Goal: Use online tool/utility: Utilize a website feature to perform a specific function

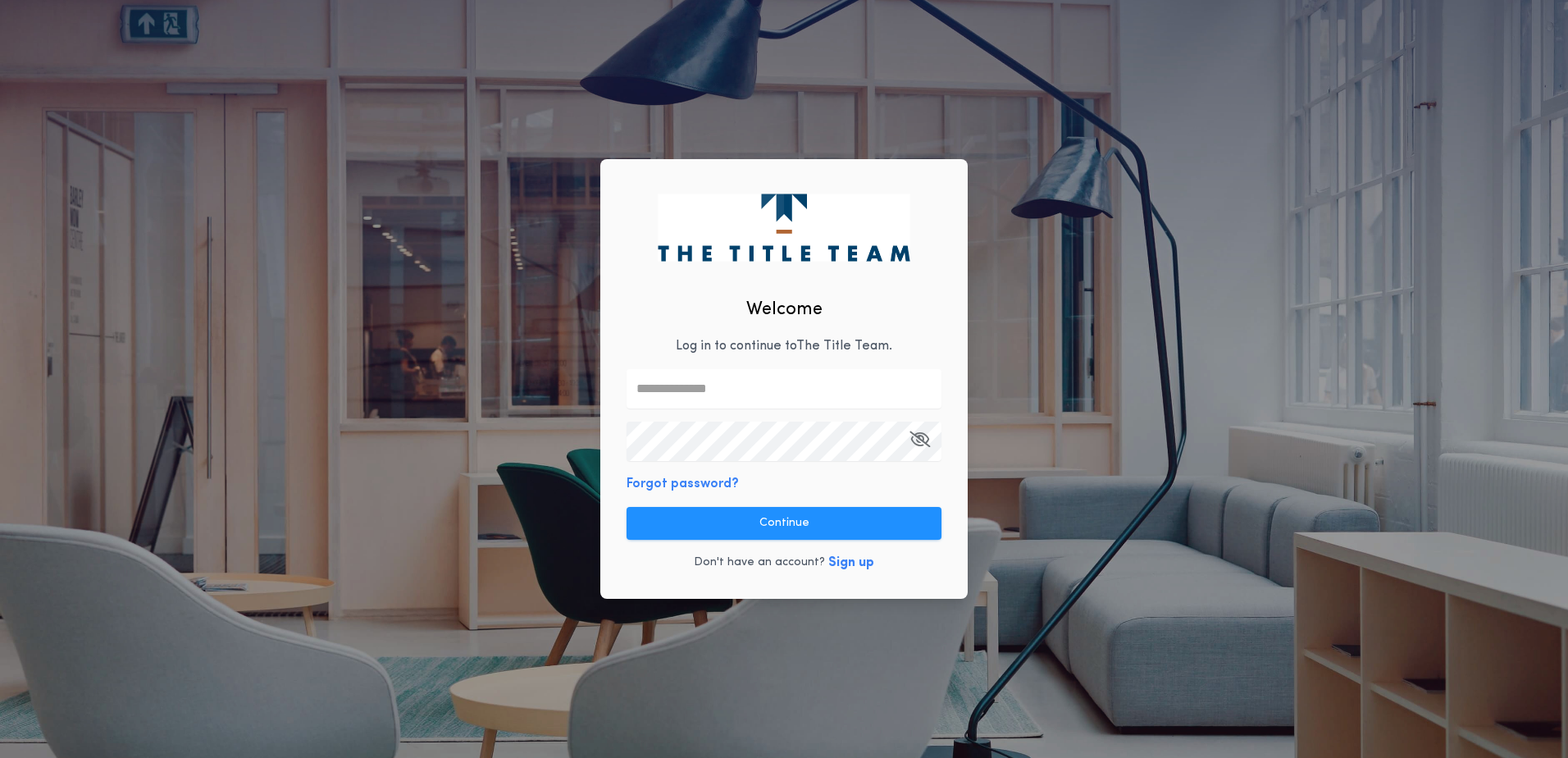
click at [677, 398] on input "text" at bounding box center [784, 388] width 315 height 40
type input "**********"
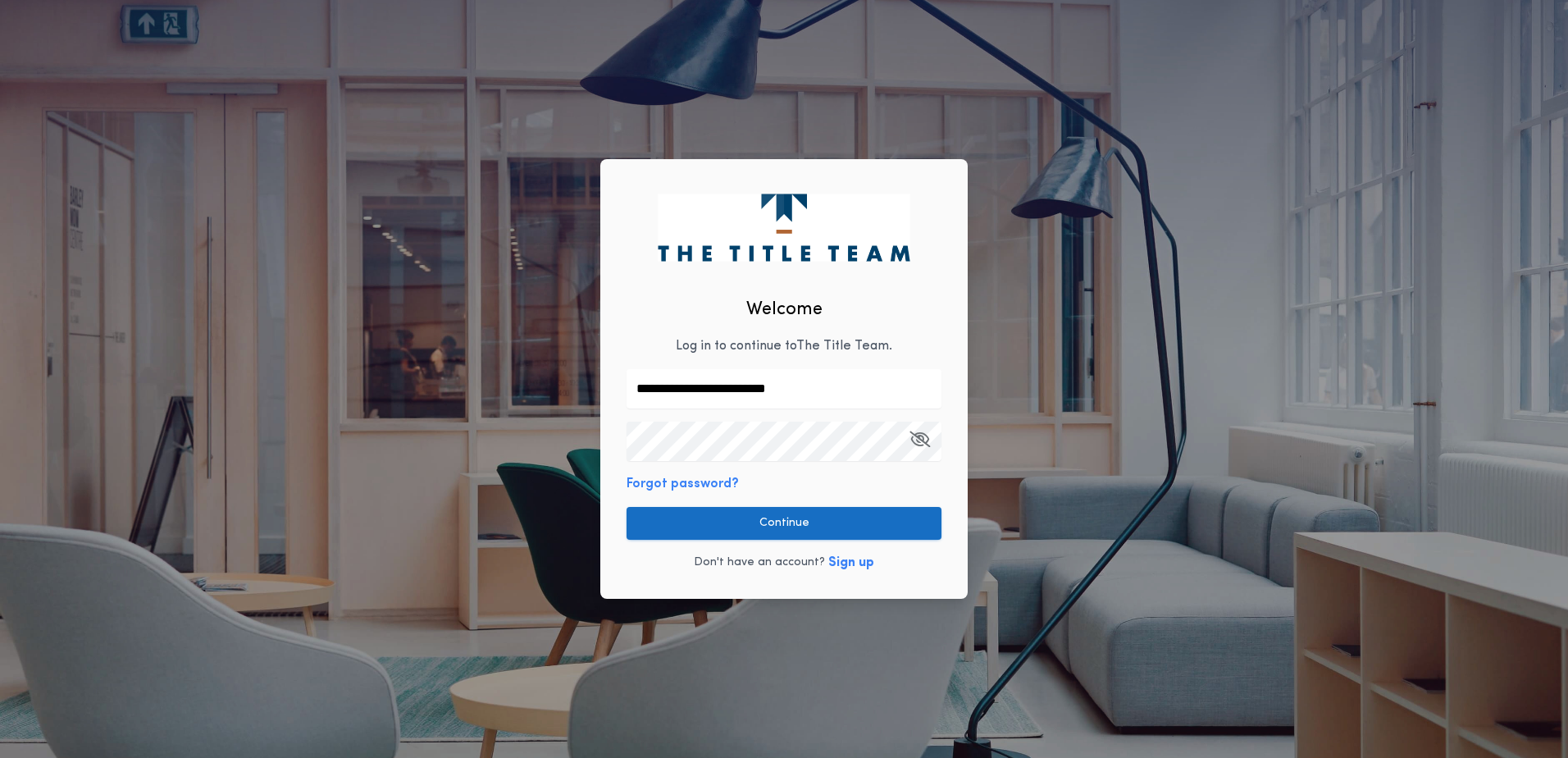
click at [917, 528] on button "Continue" at bounding box center [784, 523] width 315 height 33
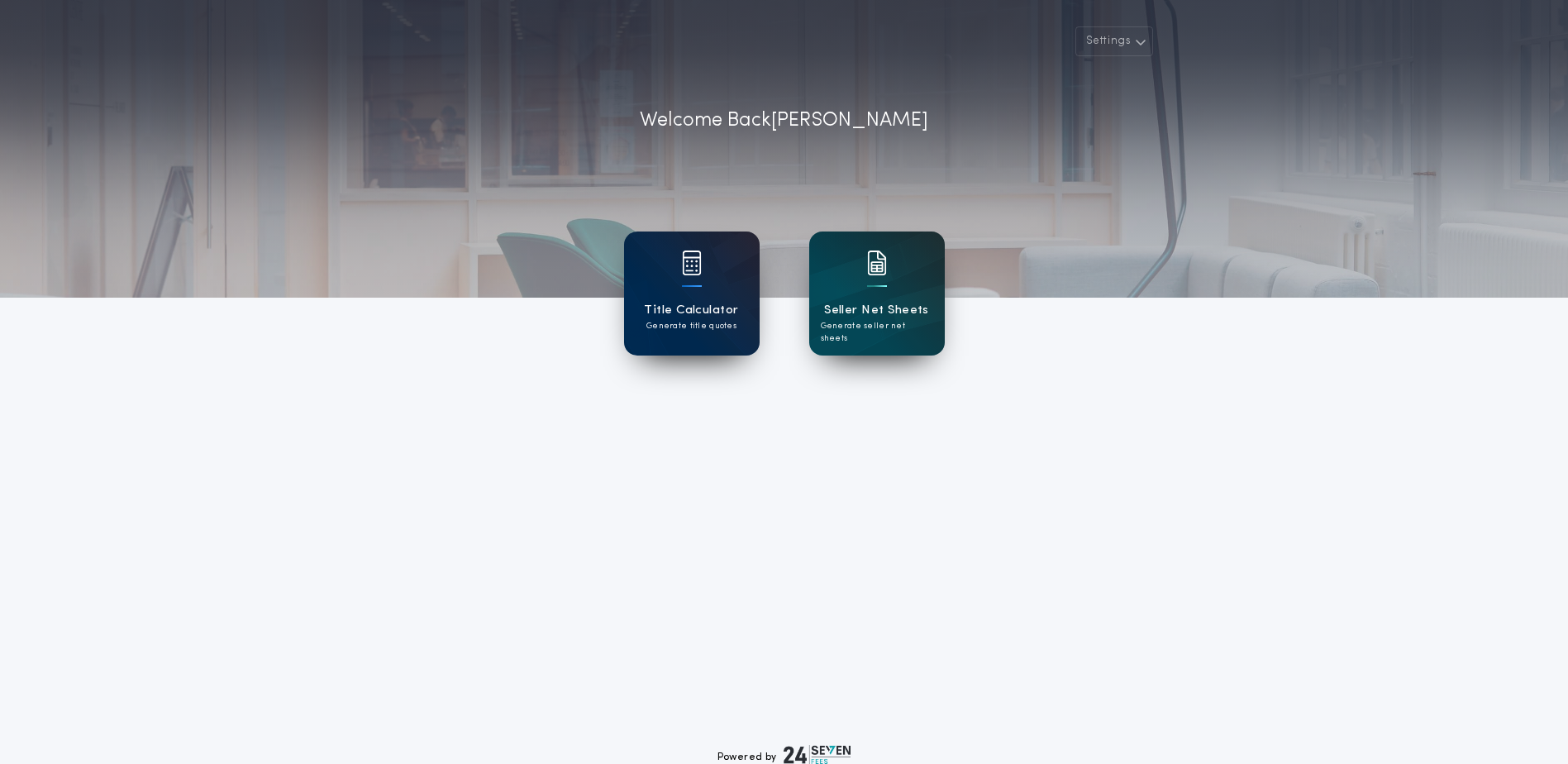
click at [659, 302] on h1 "Title Calculator" at bounding box center [691, 310] width 95 height 19
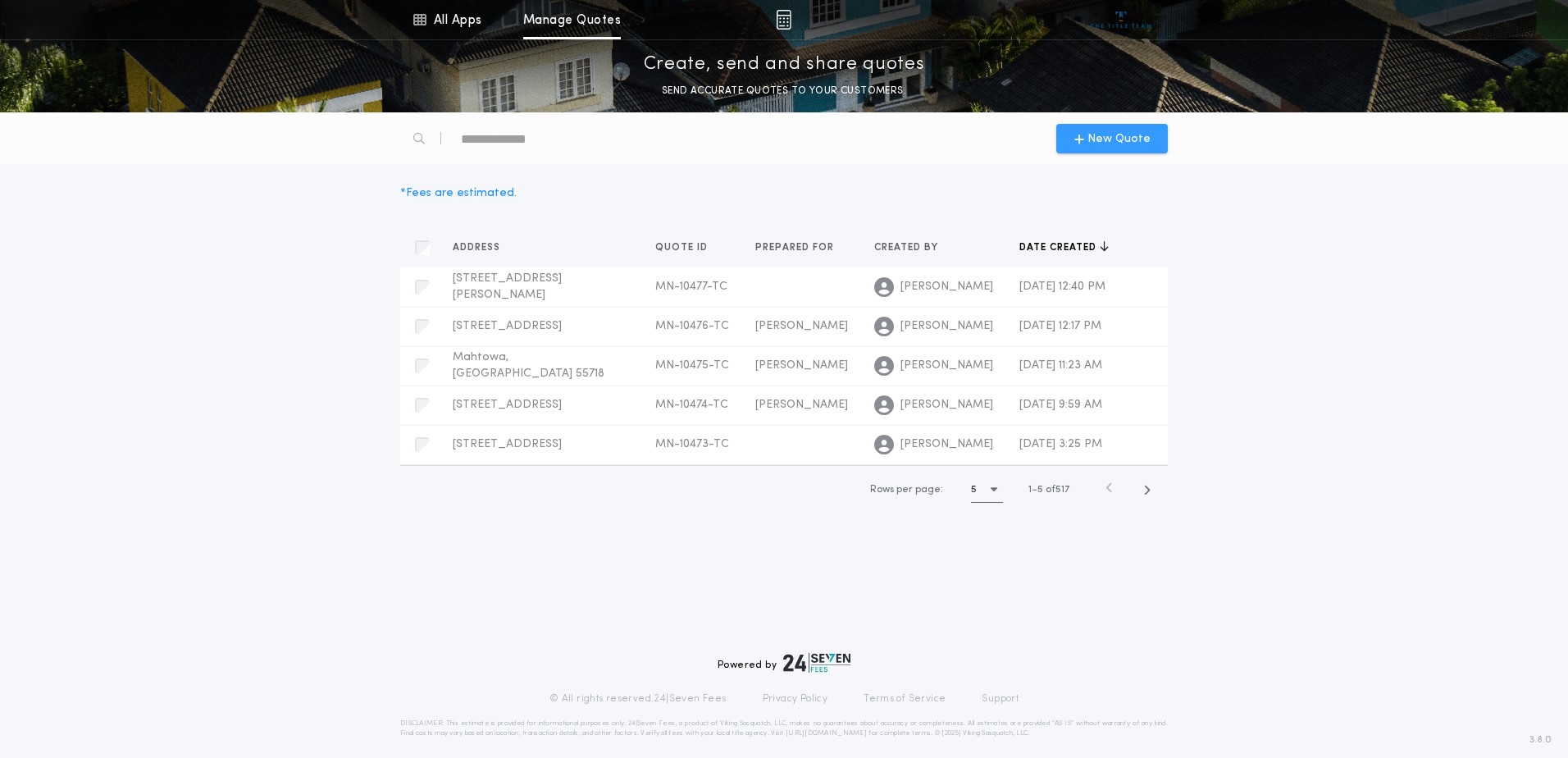
click at [1104, 142] on span "New Quote" at bounding box center [1119, 138] width 63 height 17
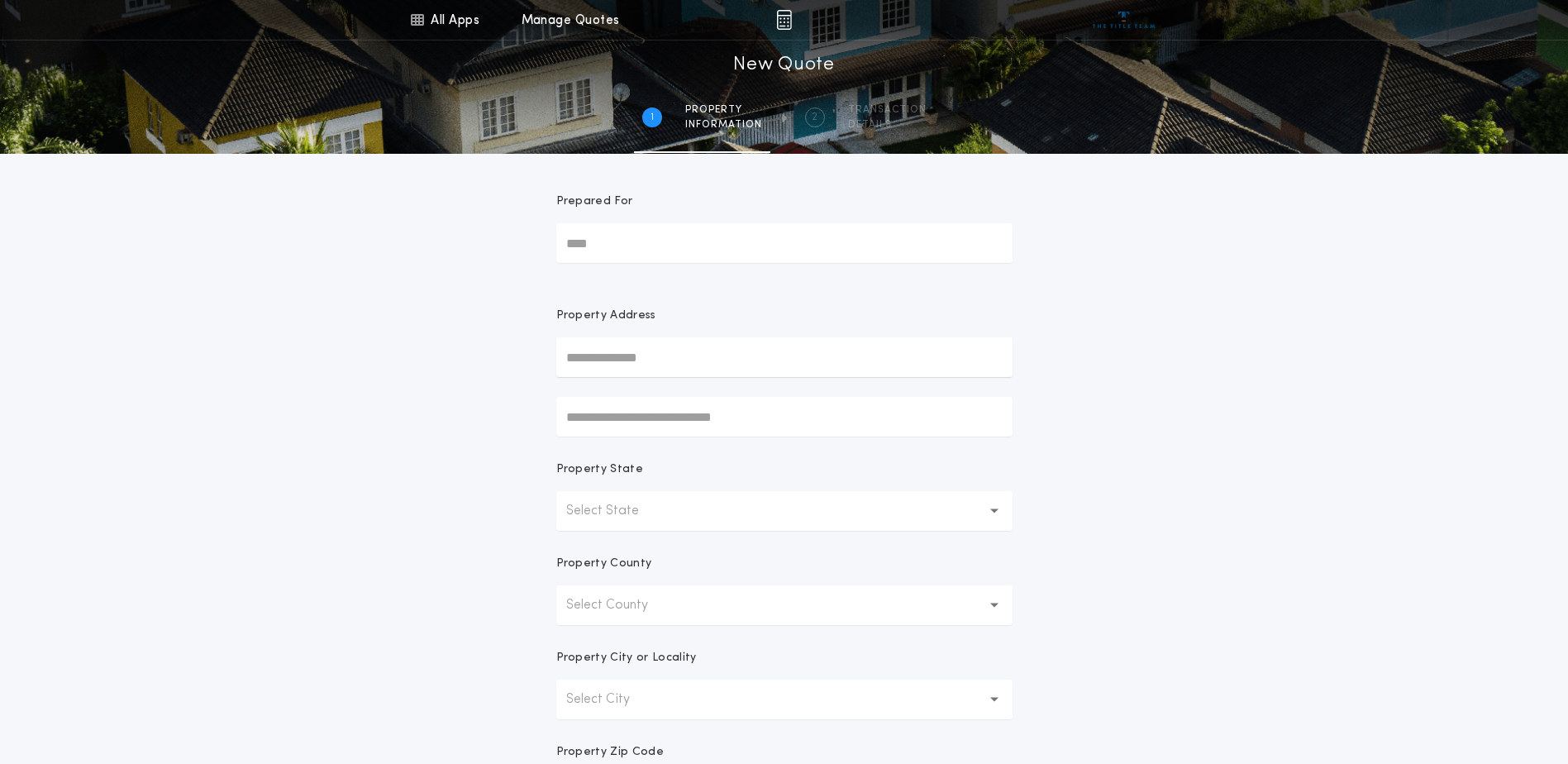
click at [580, 246] on input "Prepared For" at bounding box center [785, 243] width 456 height 40
type input "**********"
click at [713, 503] on button "Select State" at bounding box center [785, 511] width 456 height 40
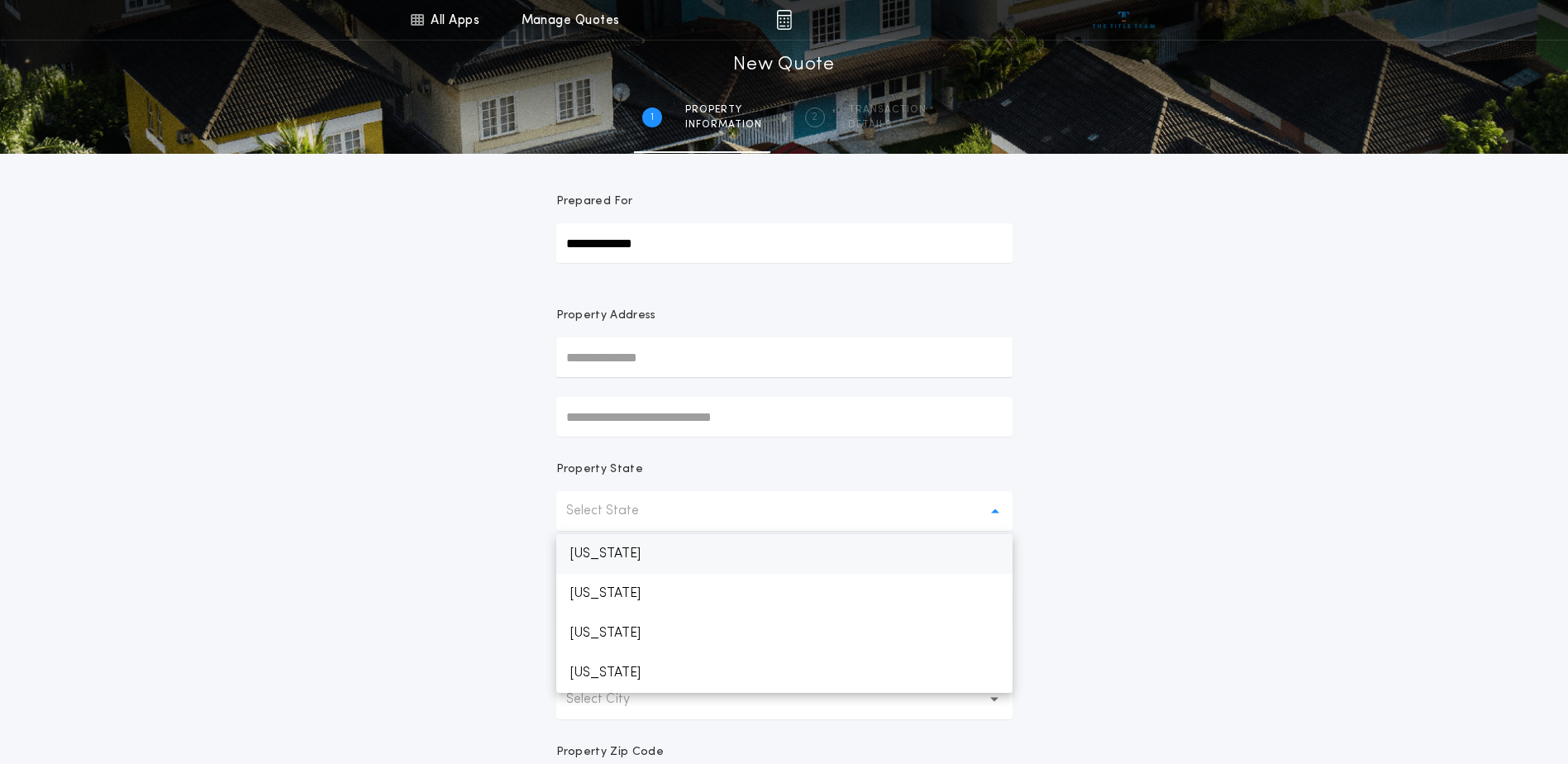
click at [683, 553] on p "[US_STATE]" at bounding box center [785, 554] width 456 height 40
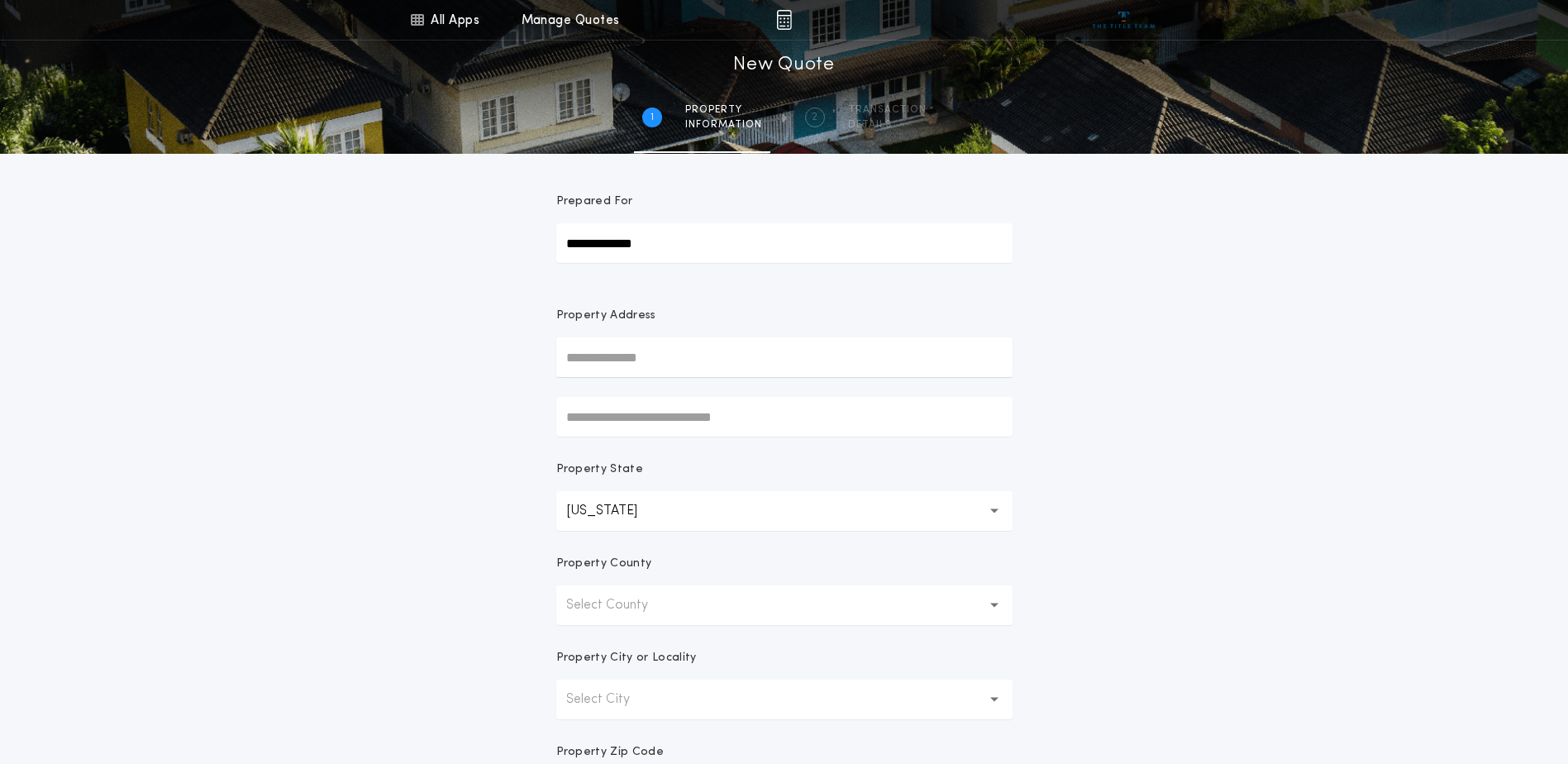
click at [649, 601] on p "Select County" at bounding box center [621, 605] width 109 height 20
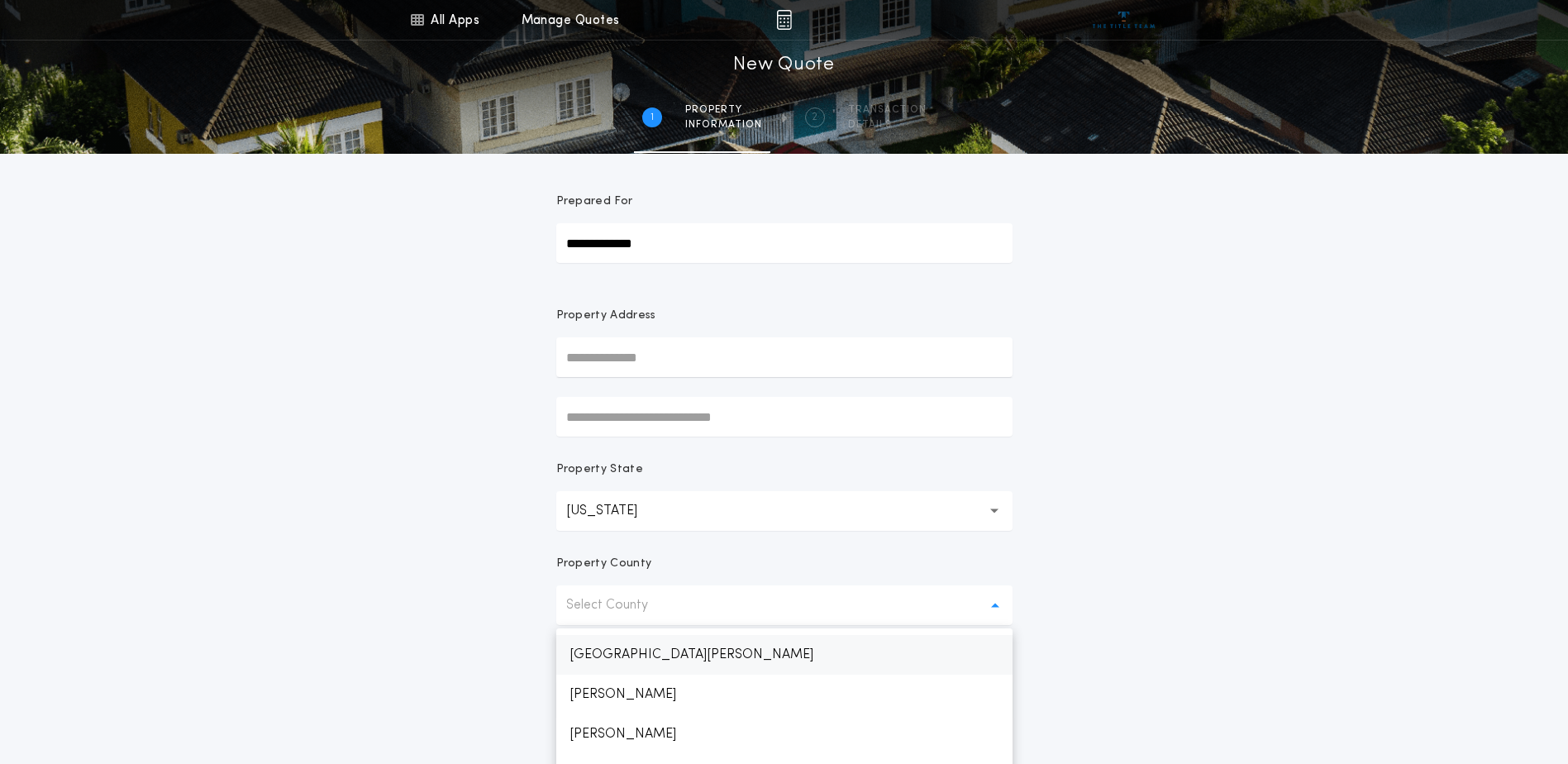
click at [621, 658] on p "[GEOGRAPHIC_DATA][PERSON_NAME]" at bounding box center [785, 655] width 456 height 40
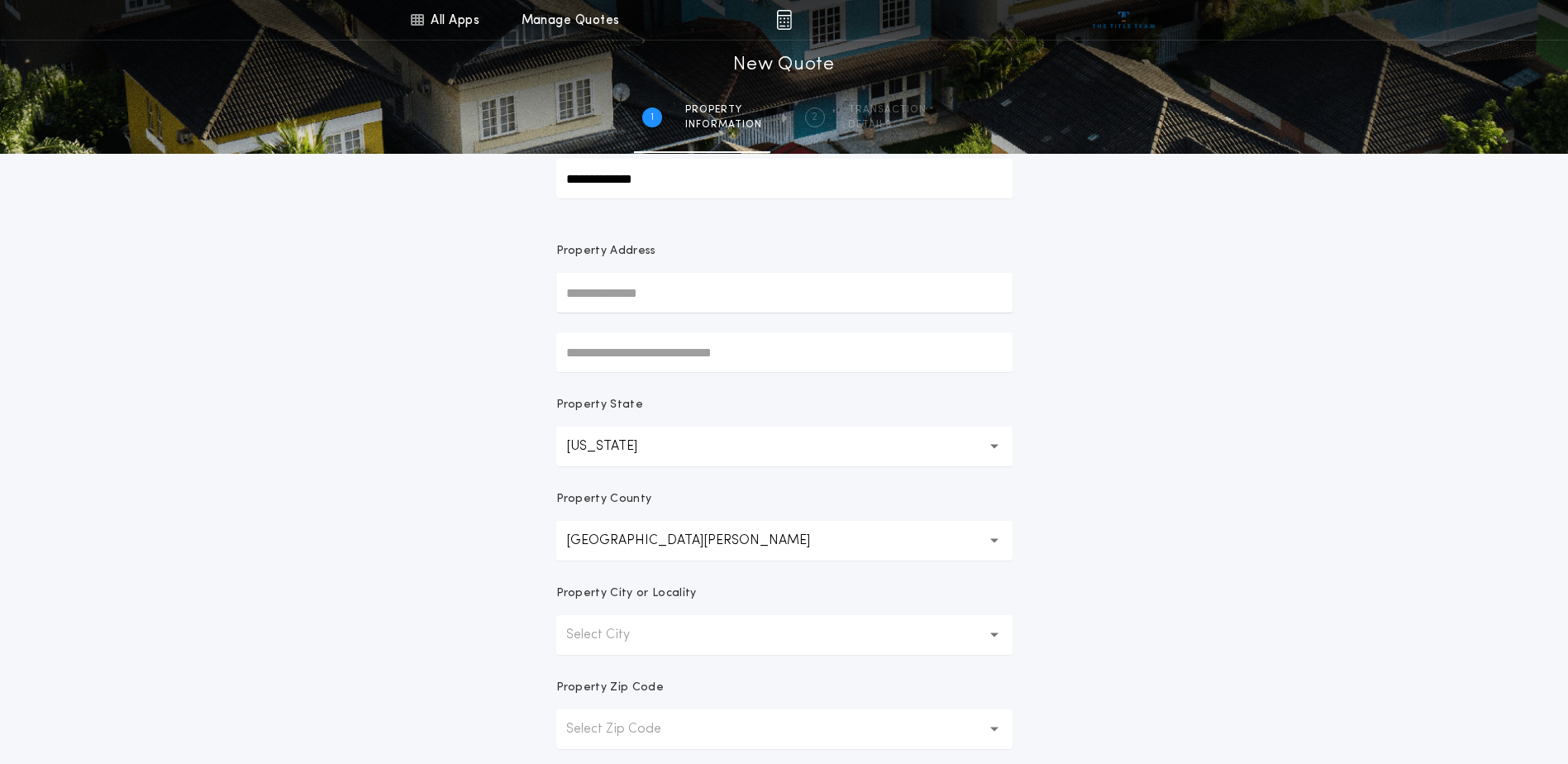
scroll to position [83, 0]
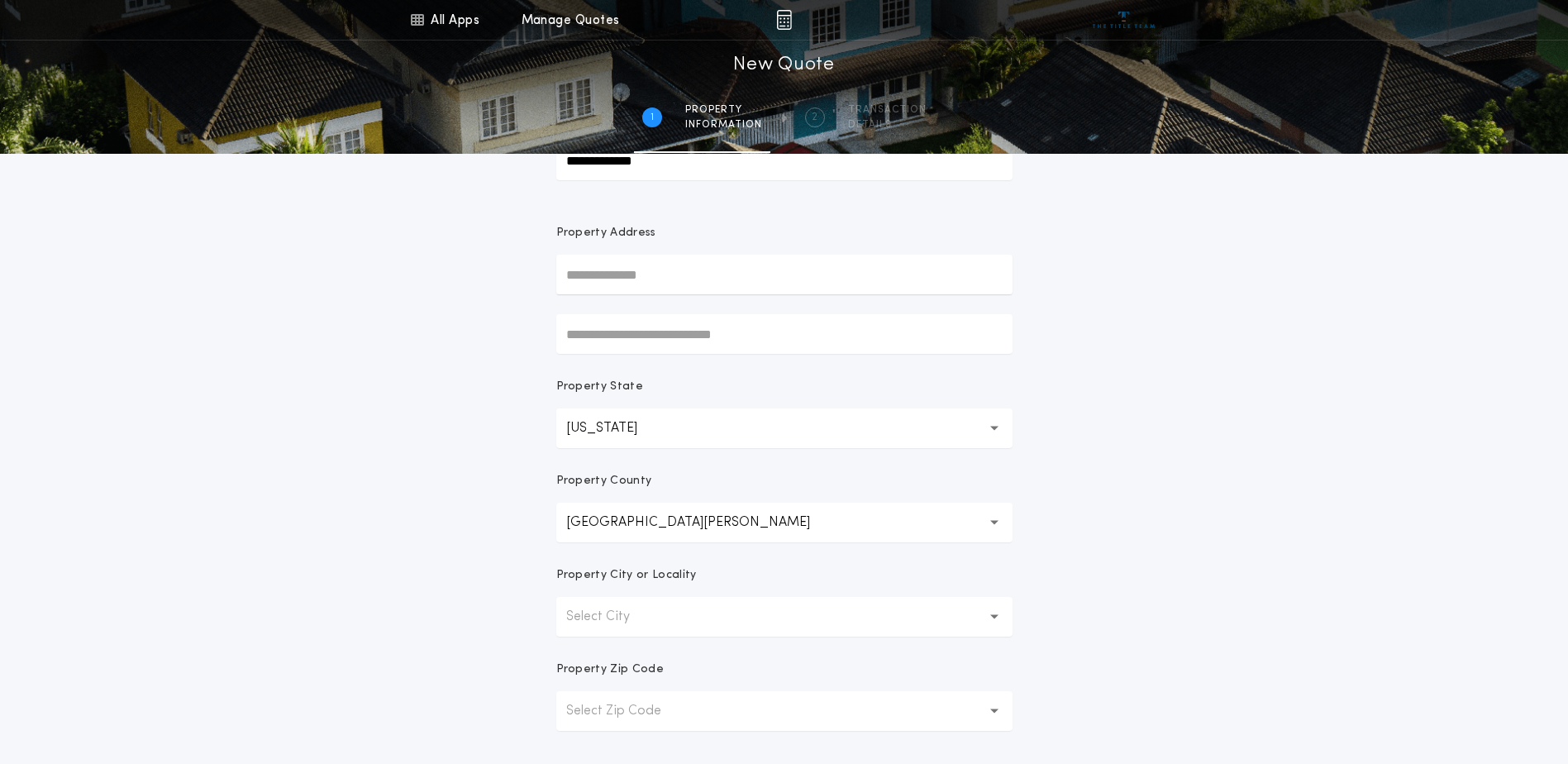
click at [621, 629] on button "Select City" at bounding box center [785, 616] width 456 height 40
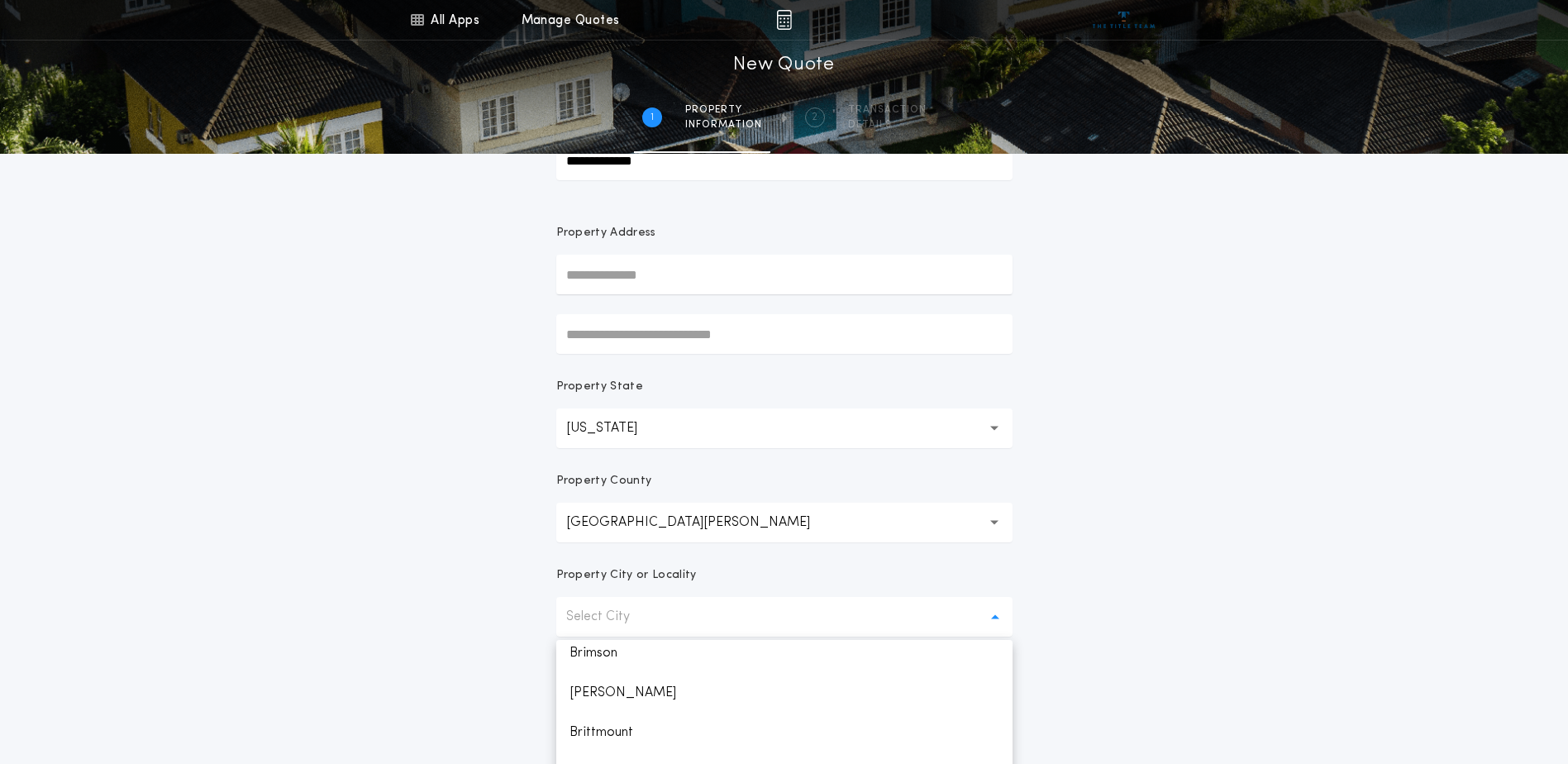
scroll to position [496, 0]
click at [597, 684] on p "Brimson" at bounding box center [785, 679] width 456 height 40
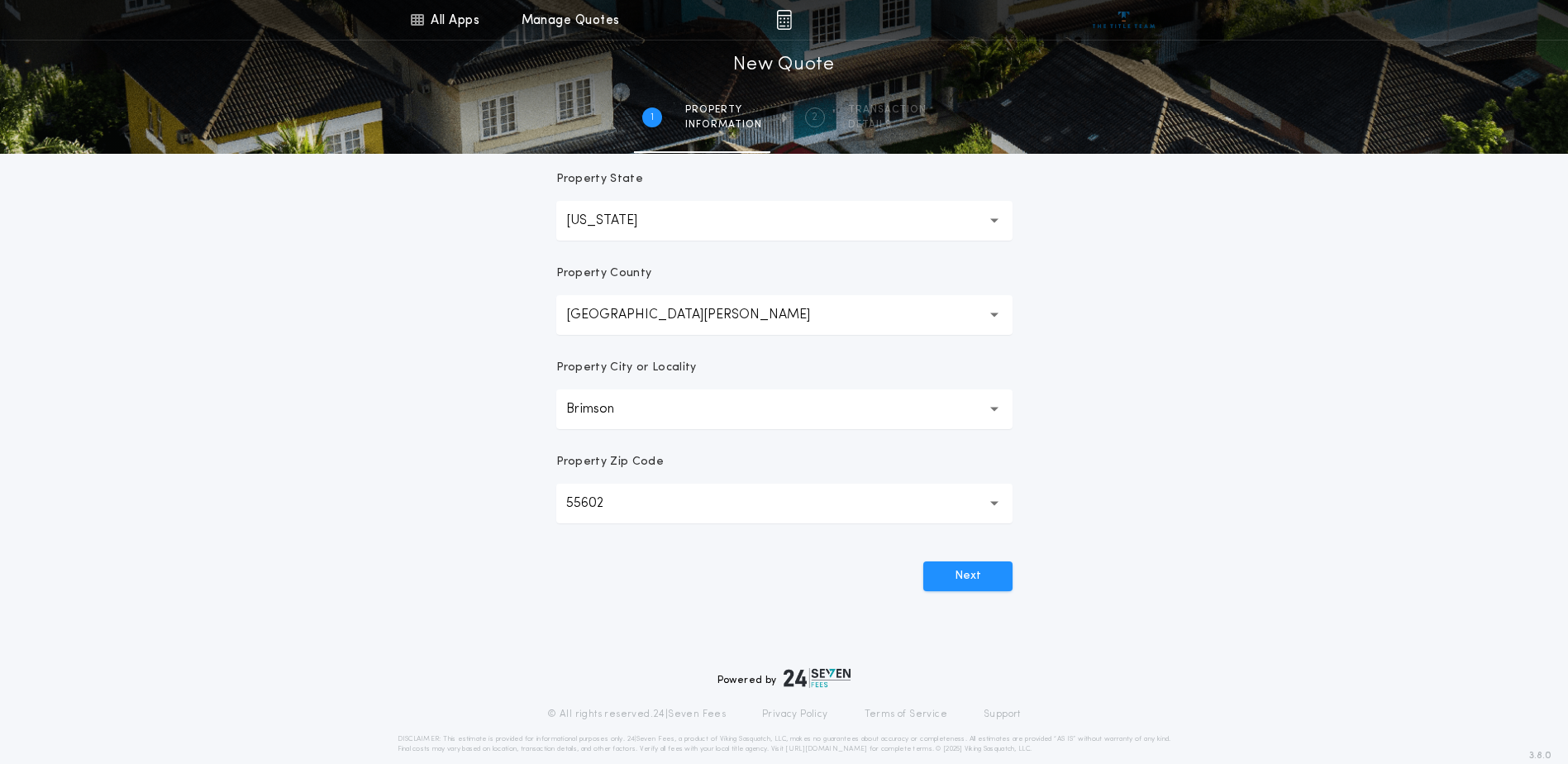
scroll to position [314, 0]
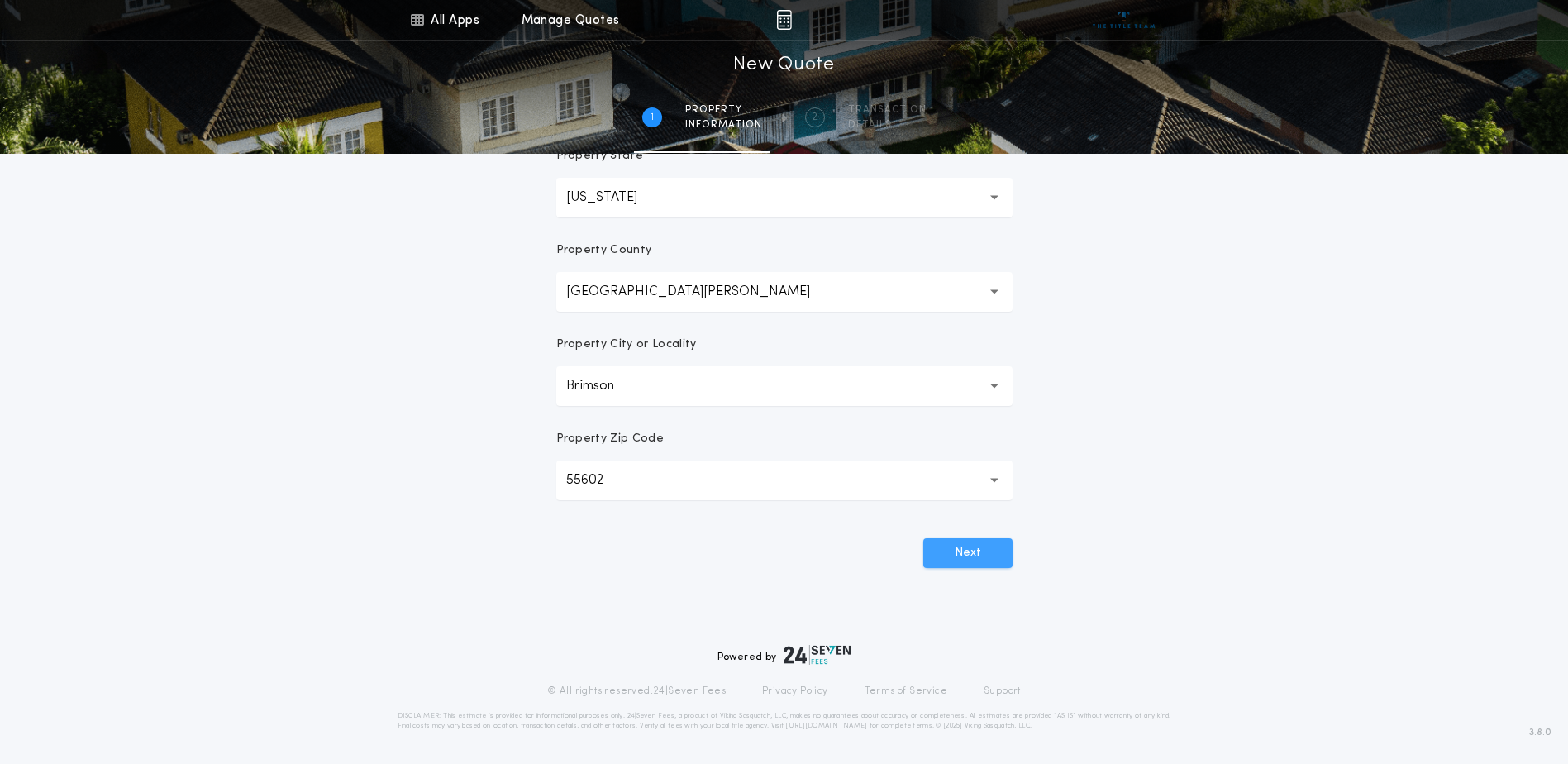
click at [971, 552] on button "Next" at bounding box center [968, 553] width 90 height 30
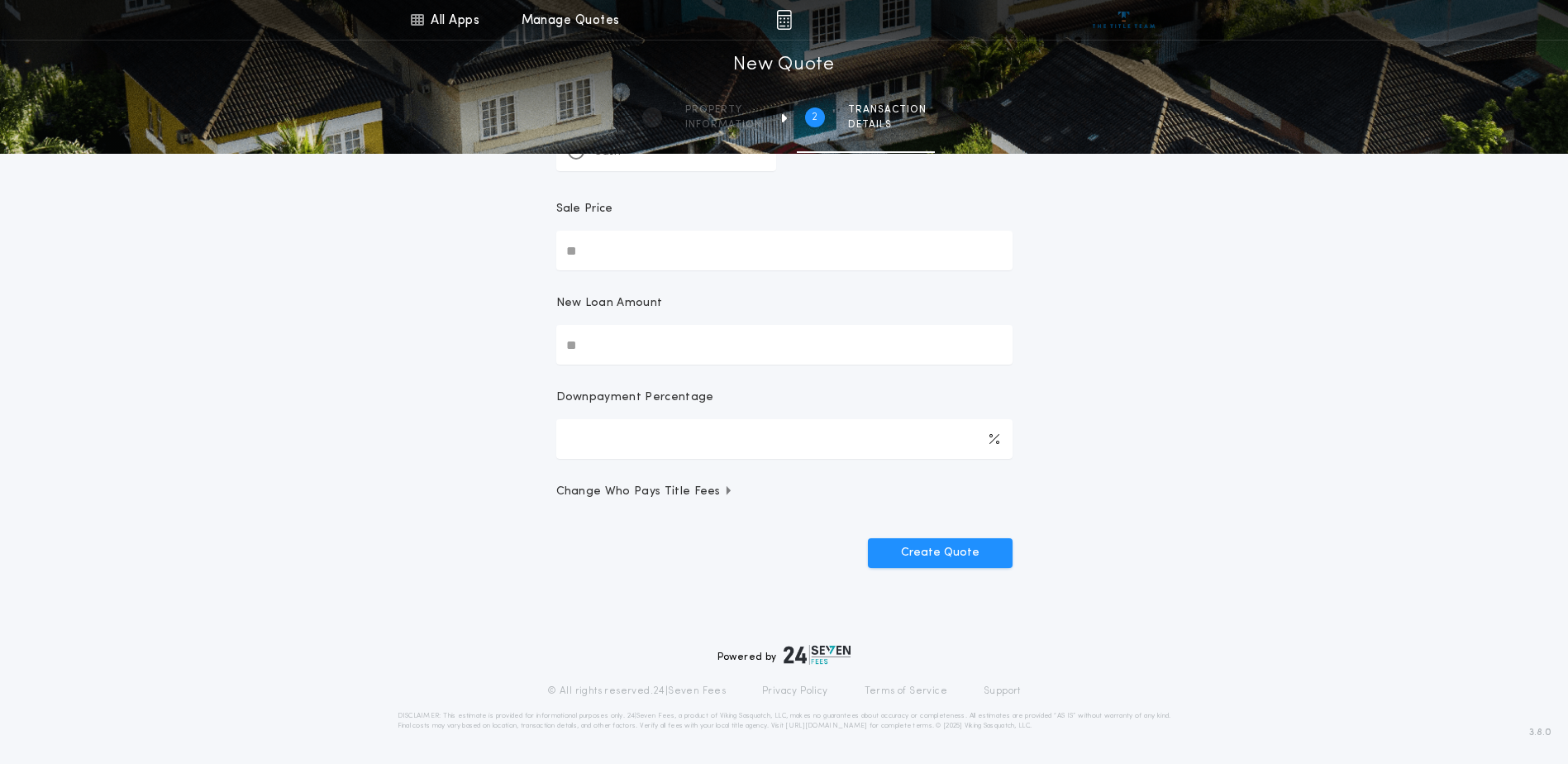
scroll to position [0, 0]
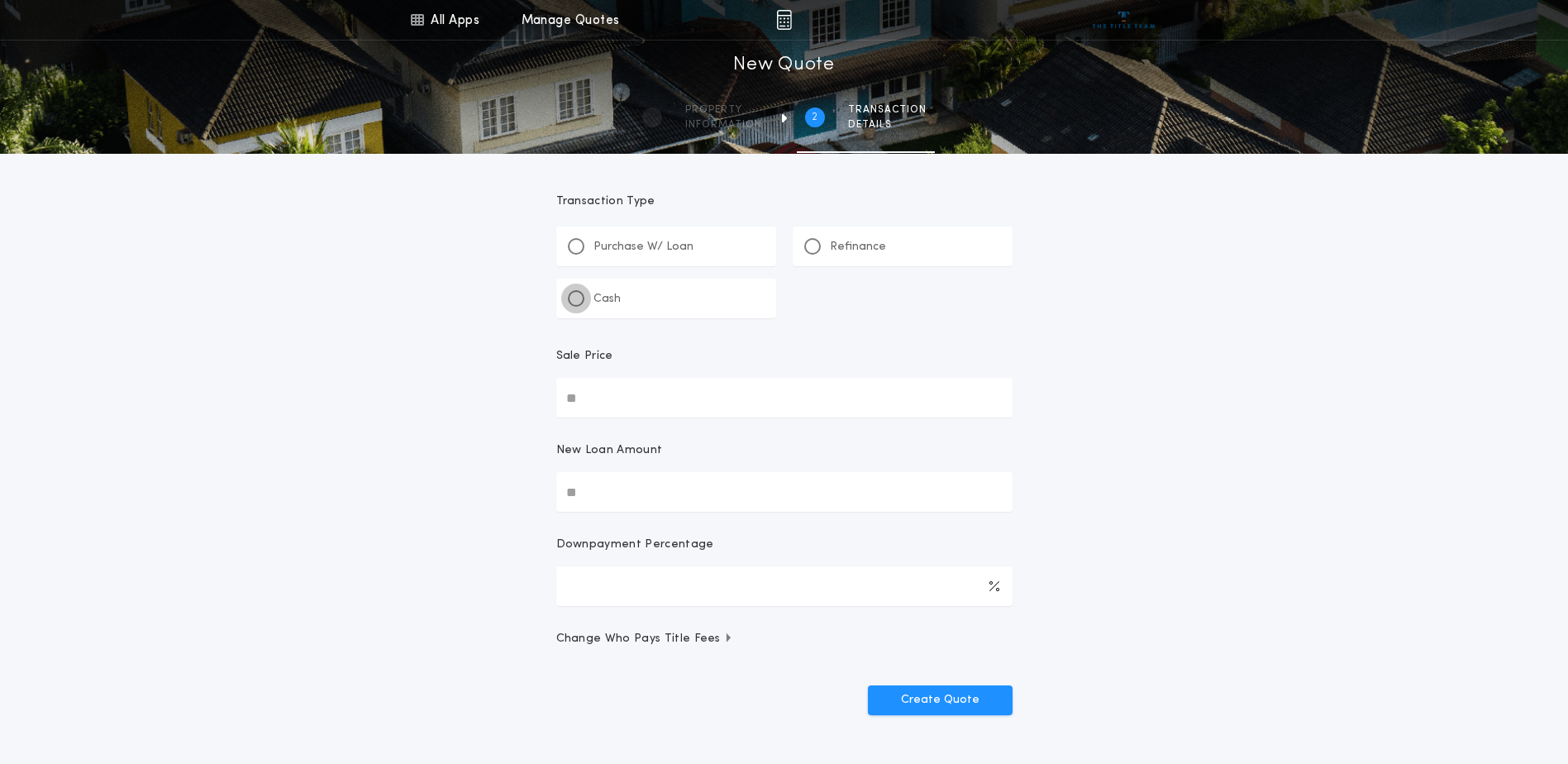
click at [572, 297] on div at bounding box center [577, 299] width 17 height 17
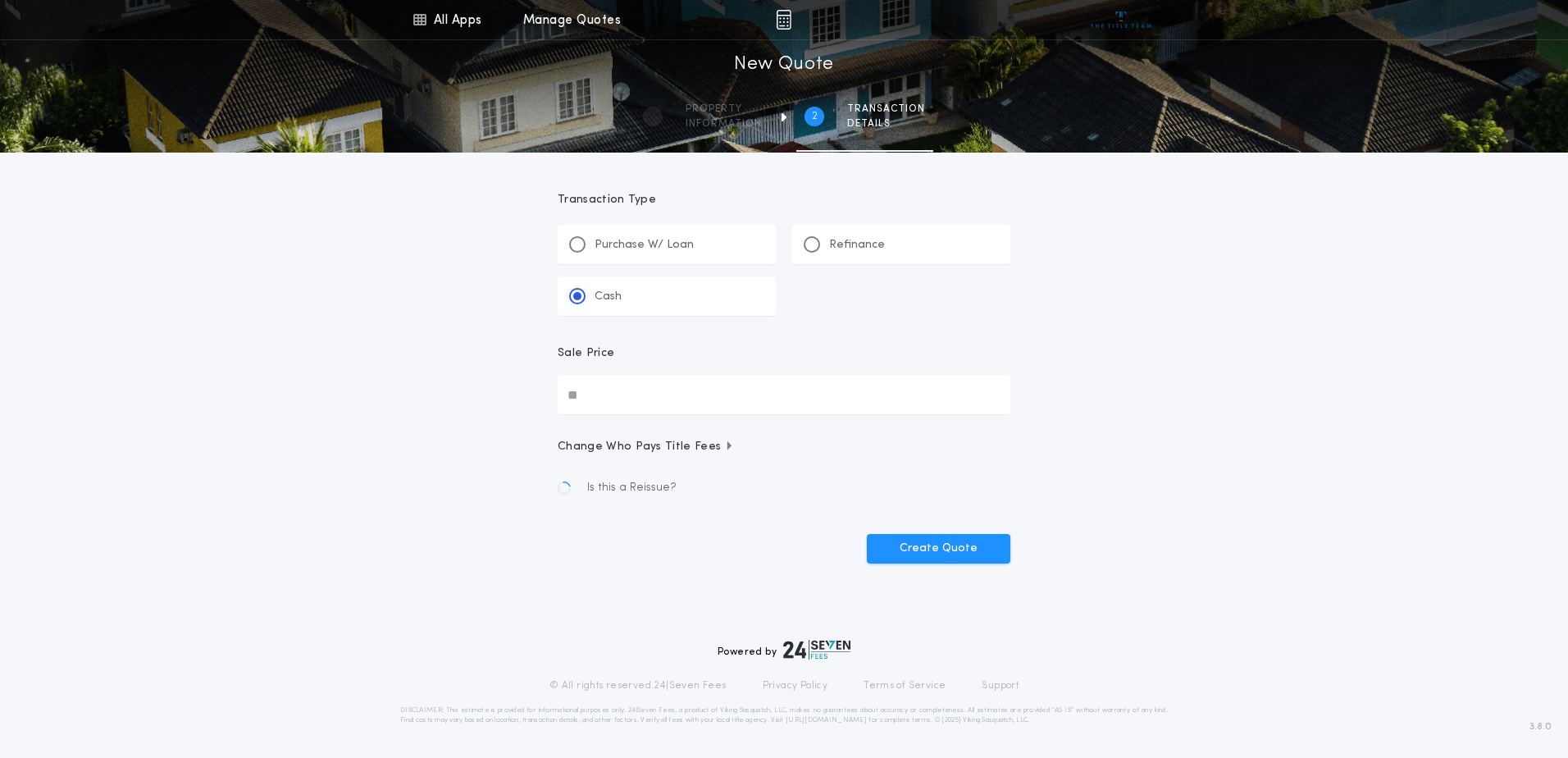
click at [612, 384] on input "Sale Price" at bounding box center [784, 394] width 453 height 40
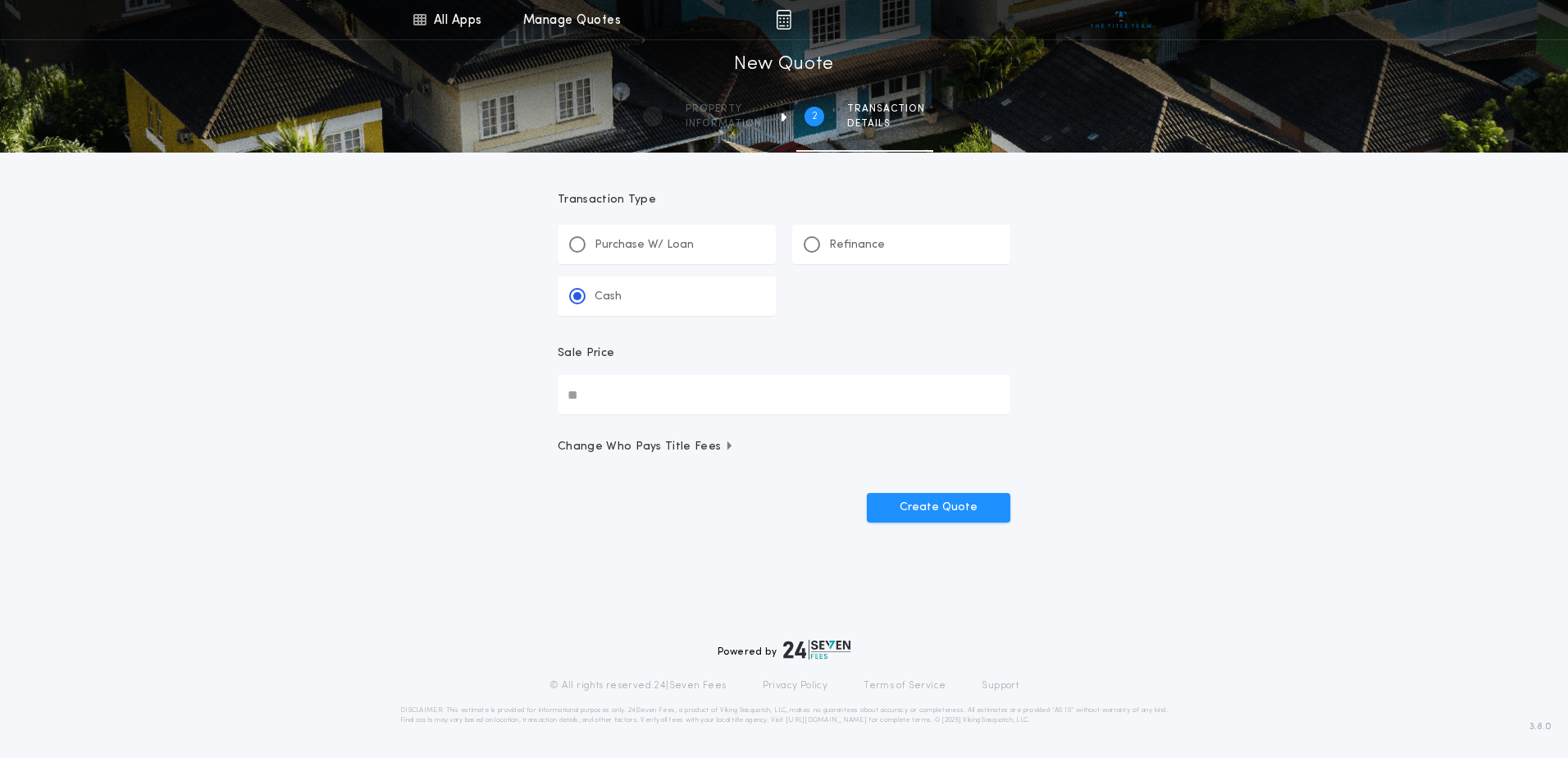
click at [867, 493] on button "Create Quote" at bounding box center [938, 508] width 143 height 30
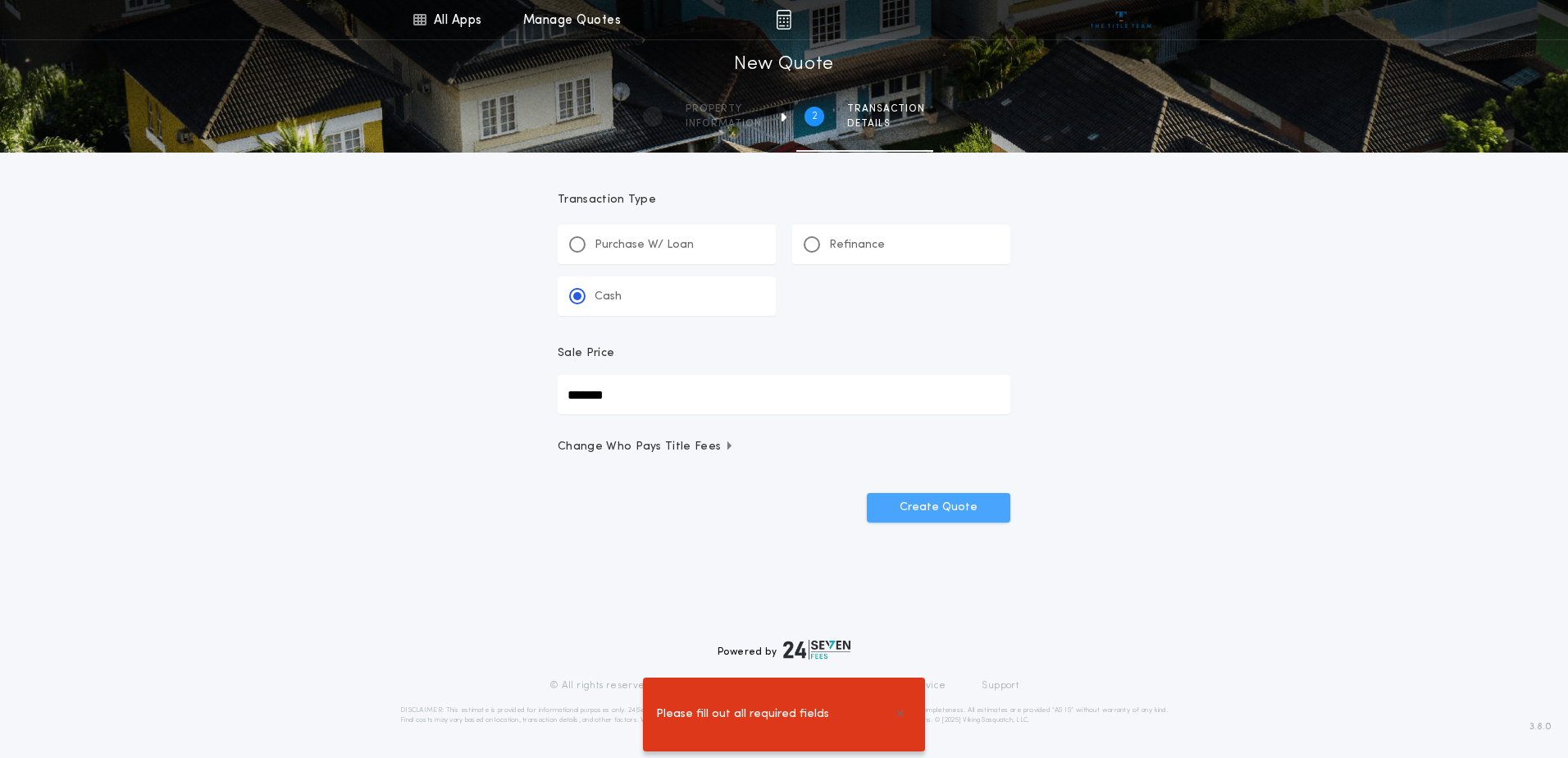
type input "*******"
click at [942, 515] on button "Create Quote" at bounding box center [938, 508] width 143 height 30
